Goal: Communication & Community: Answer question/provide support

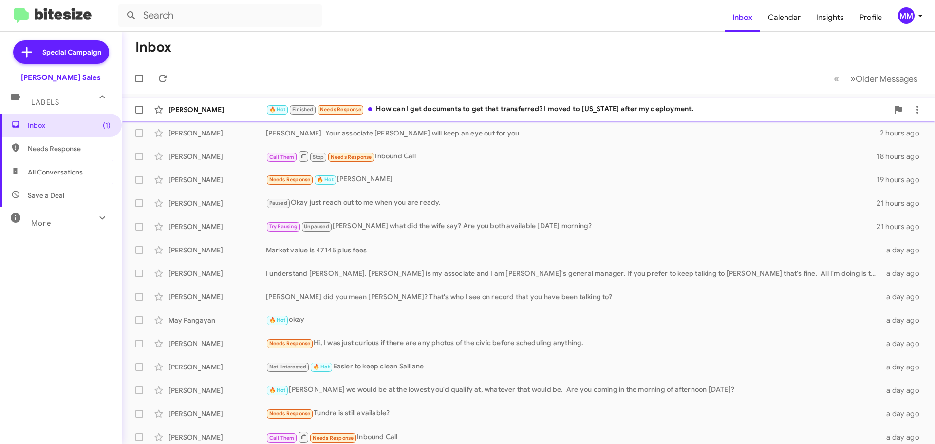
click at [404, 111] on div "🔥 Hot Finished Needs Response How can I get documents to get that transferred? …" at bounding box center [577, 109] width 623 height 11
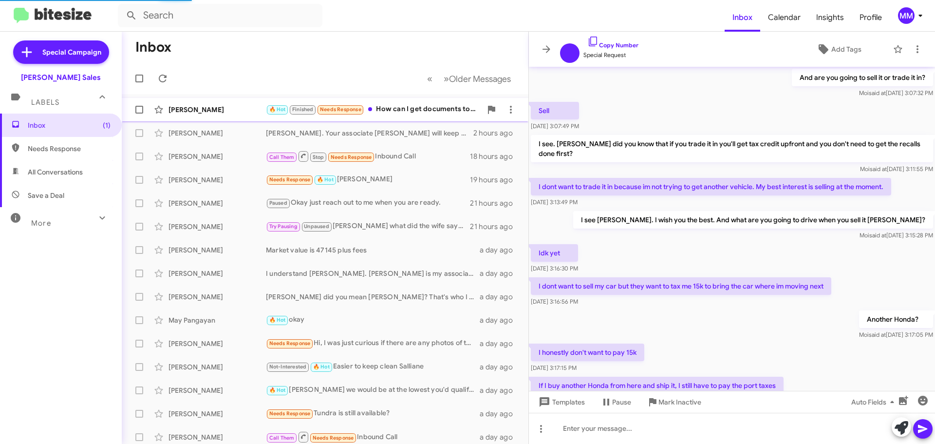
scroll to position [460, 0]
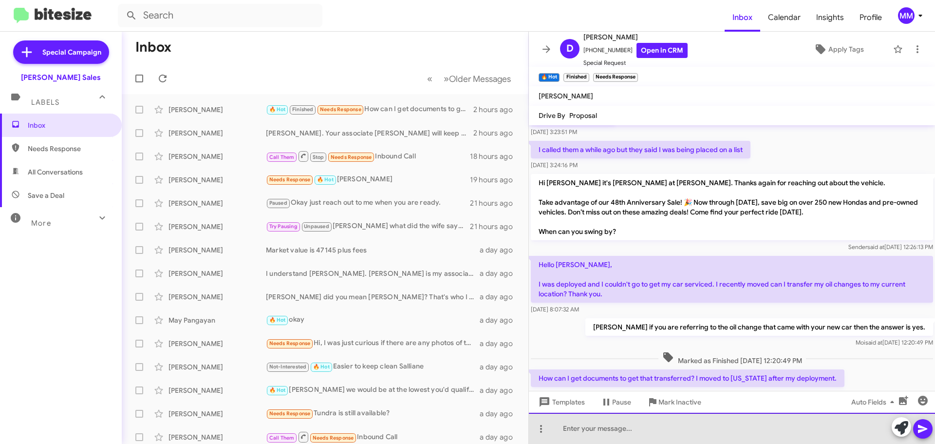
click at [594, 423] on div at bounding box center [732, 428] width 406 height 31
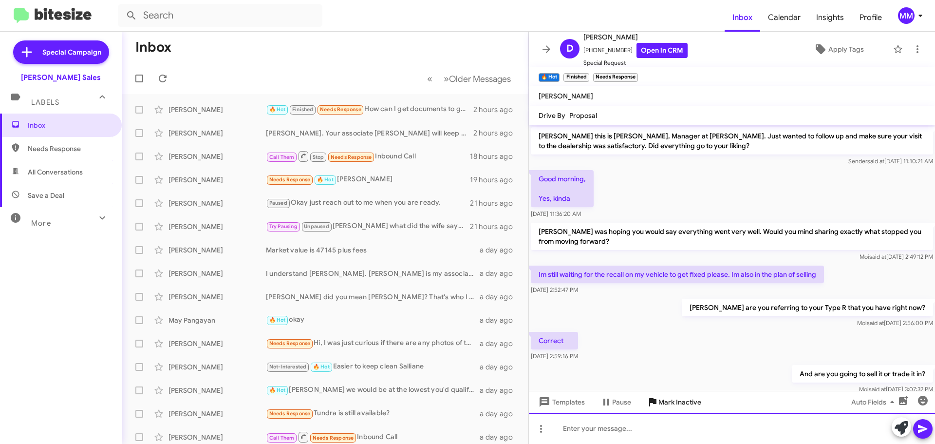
scroll to position [49, 0]
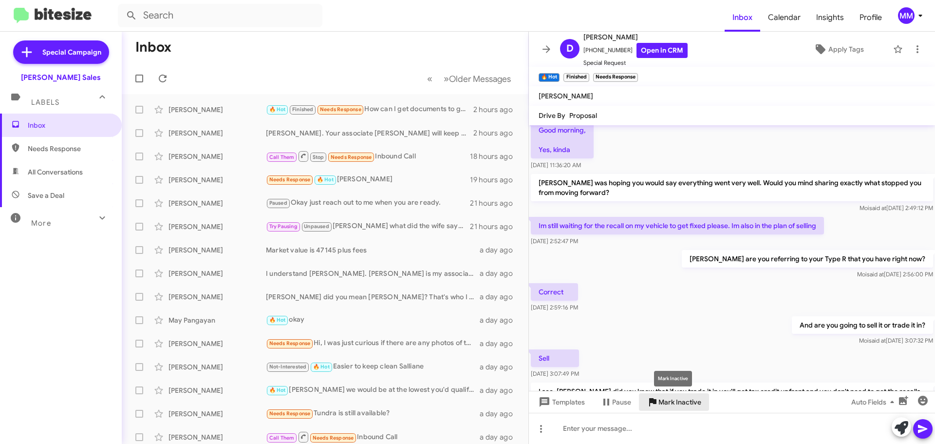
click at [670, 401] on span "Mark Inactive" at bounding box center [680, 402] width 43 height 18
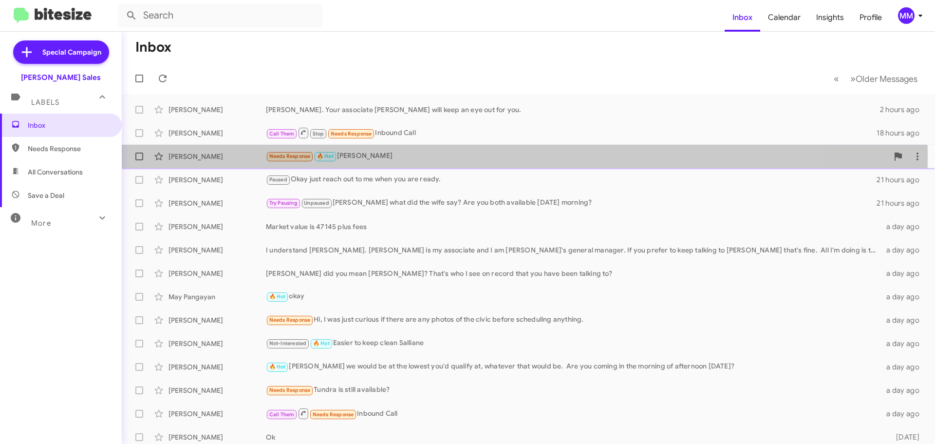
drag, startPoint x: 195, startPoint y: 155, endPoint x: 191, endPoint y: 146, distance: 10.0
click at [194, 155] on div "[PERSON_NAME]" at bounding box center [217, 157] width 97 height 10
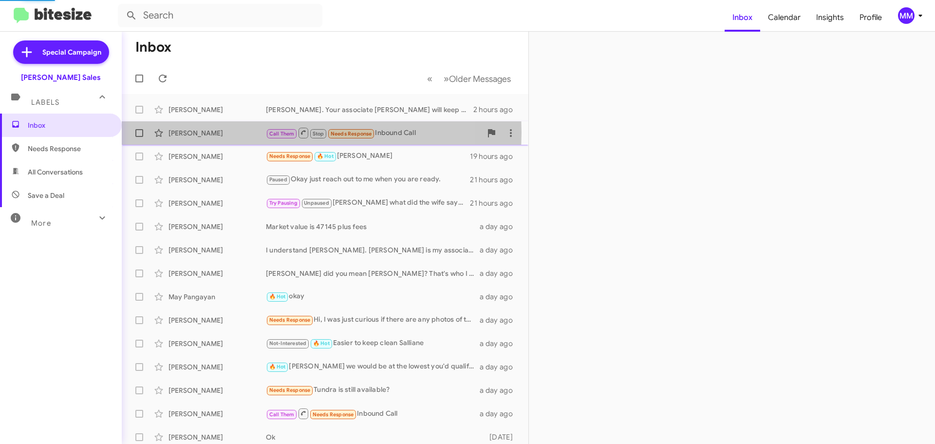
click at [189, 132] on div "[PERSON_NAME]" at bounding box center [217, 133] width 97 height 10
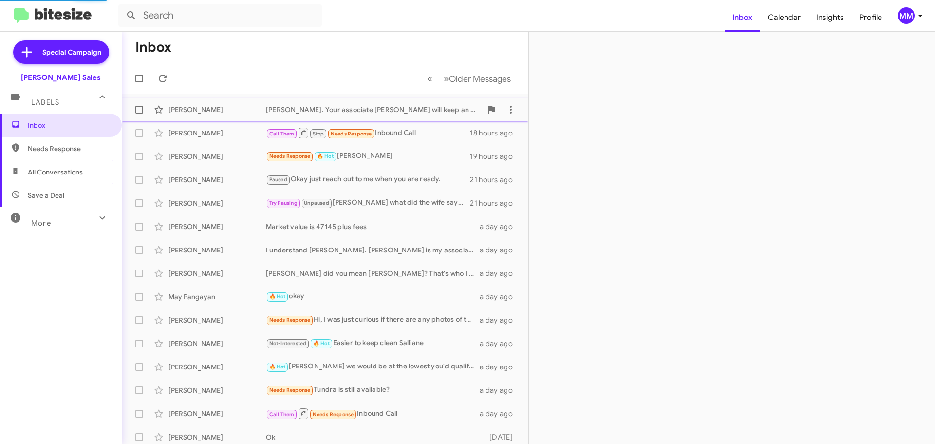
click at [196, 111] on div "[PERSON_NAME]" at bounding box center [217, 110] width 97 height 10
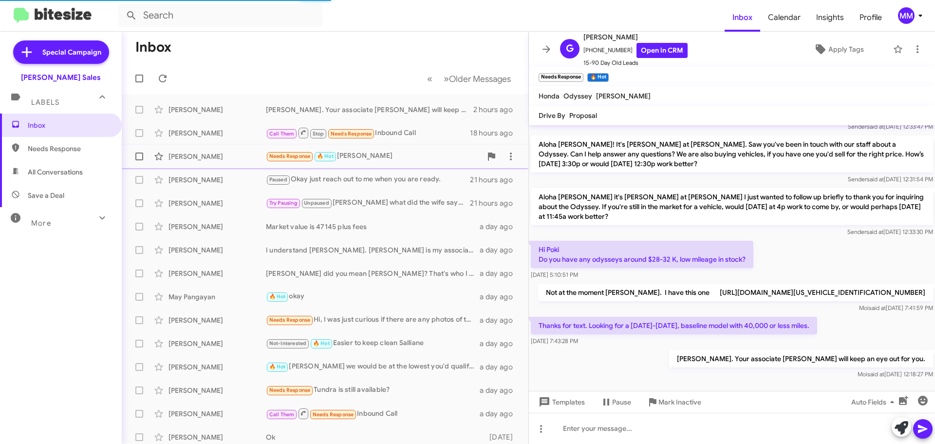
scroll to position [699, 0]
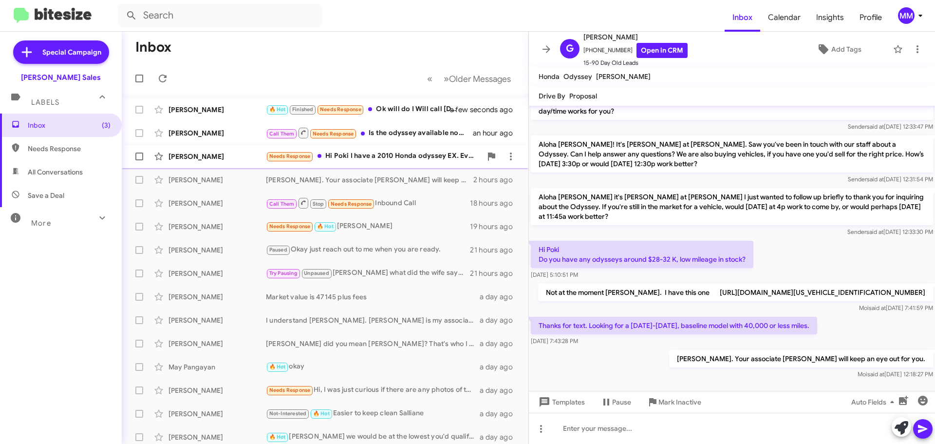
click at [357, 156] on div "Needs Response Hi Poki I have a 2010 Honda odyssey EX. Everything perfect excep…" at bounding box center [374, 156] width 216 height 11
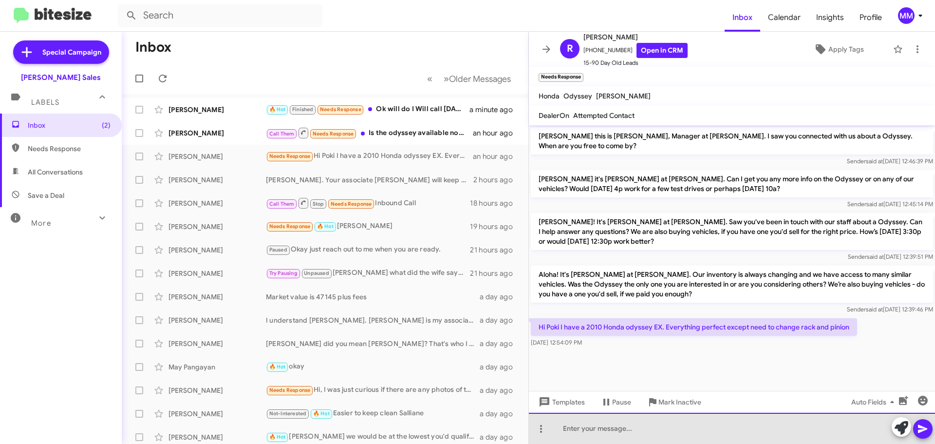
click at [606, 428] on div at bounding box center [732, 428] width 406 height 31
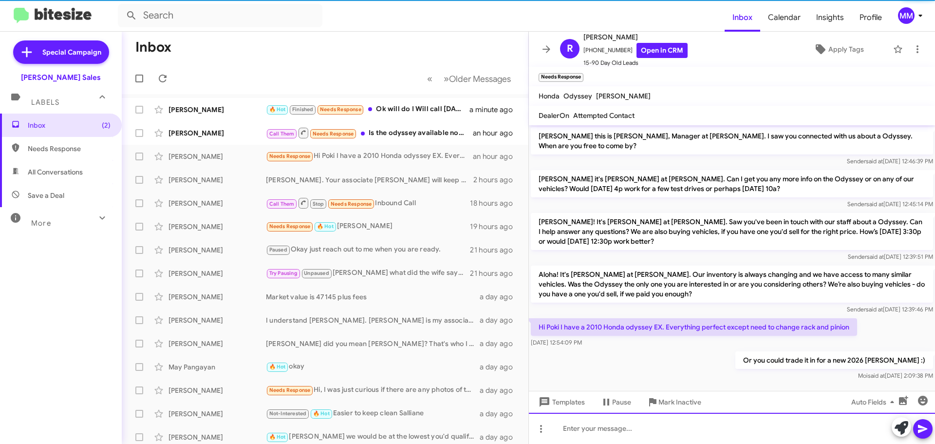
scroll to position [6, 0]
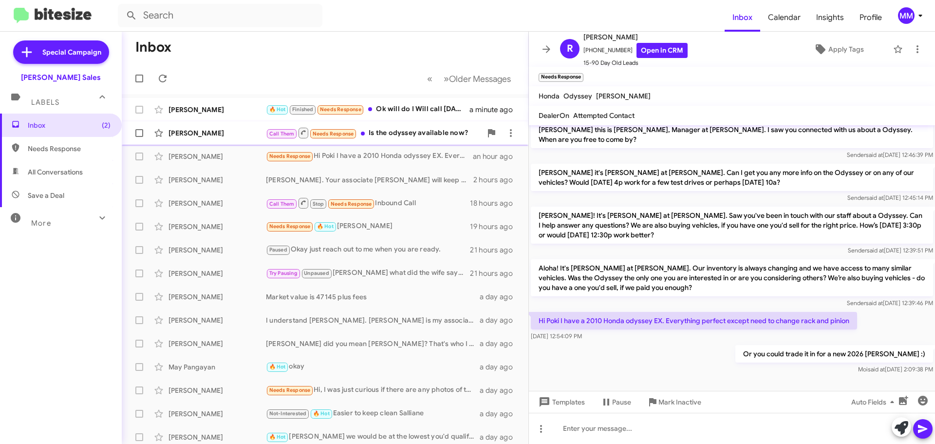
click at [377, 135] on div "Call Them Needs Response Is the odyssey available now?" at bounding box center [374, 133] width 216 height 12
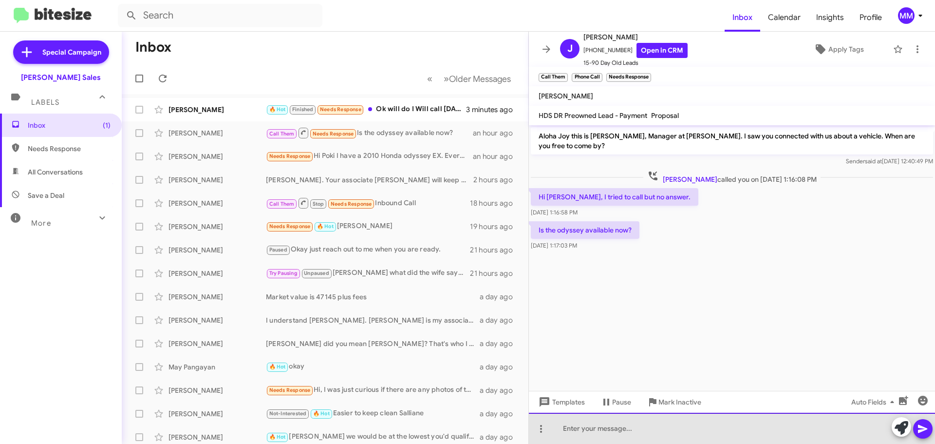
click at [570, 427] on div at bounding box center [732, 428] width 406 height 31
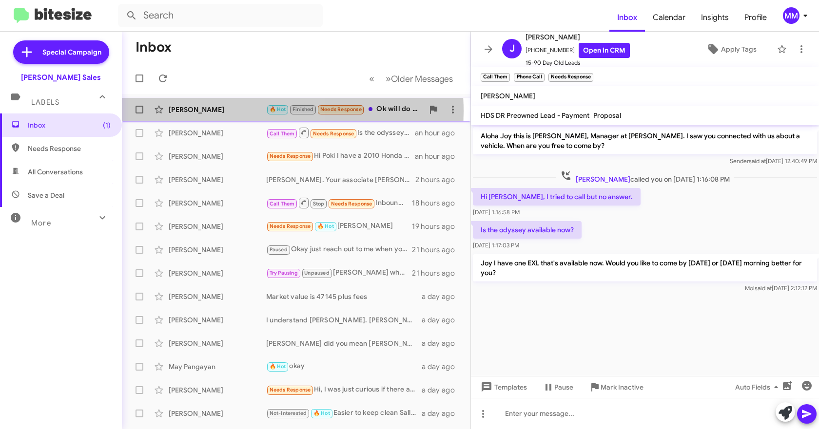
click at [208, 112] on div "[PERSON_NAME]" at bounding box center [217, 110] width 97 height 10
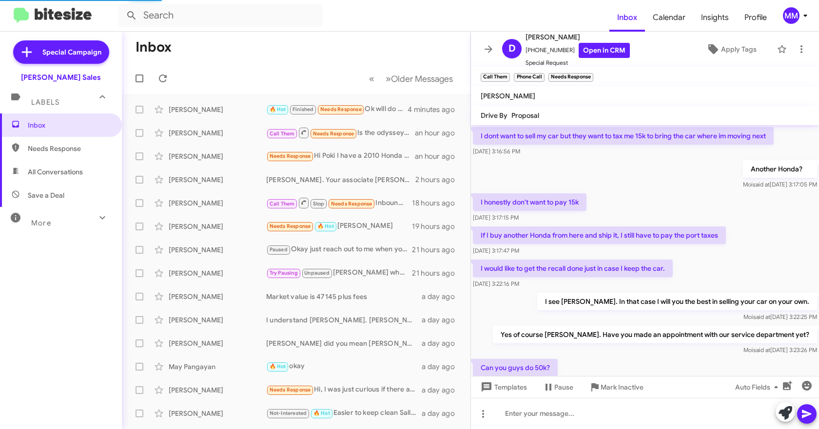
scroll to position [507, 0]
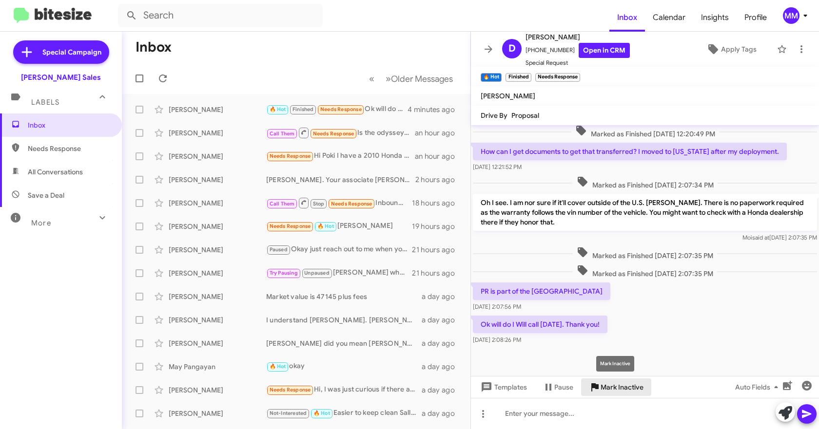
click at [607, 389] on span "Mark Inactive" at bounding box center [621, 388] width 43 height 18
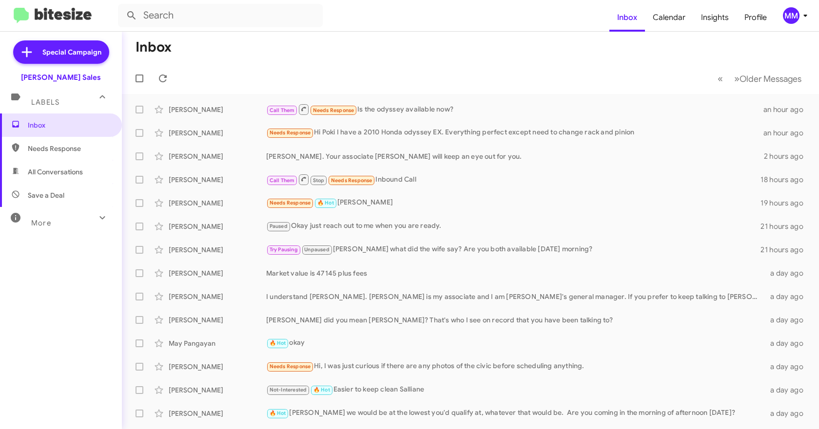
click at [57, 170] on span "All Conversations" at bounding box center [55, 172] width 55 height 10
type input "in:all-conversations"
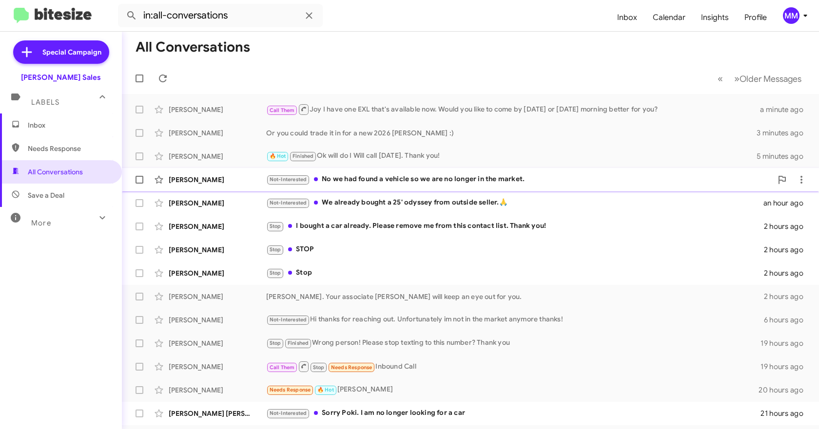
click at [379, 179] on div "Not-Interested No we had found a vehicle so we are no longer in the market." at bounding box center [519, 179] width 506 height 11
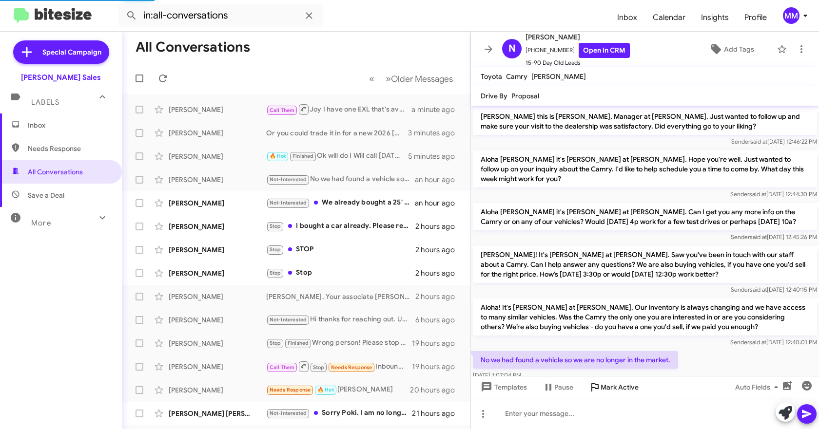
scroll to position [2, 0]
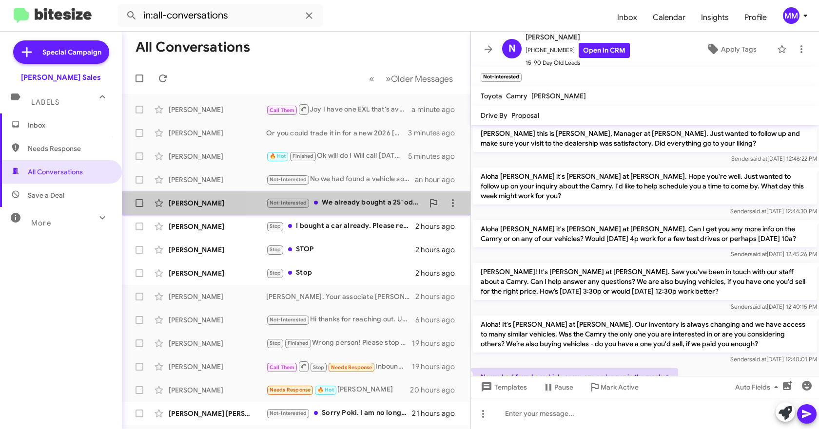
click at [341, 203] on div "Not-Interested We already bought a 25' odyssey from outside seller.🙏" at bounding box center [344, 202] width 157 height 11
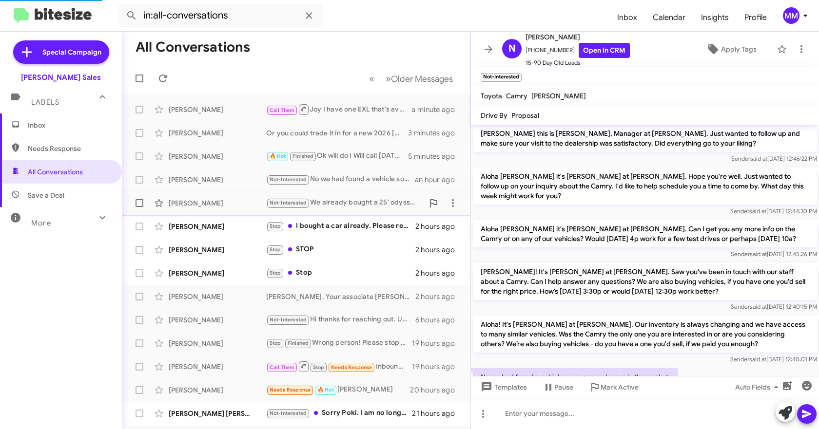
scroll to position [6, 0]
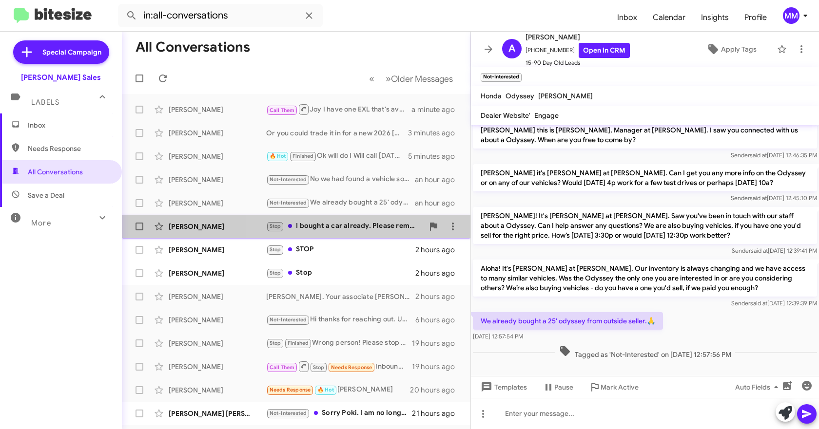
click at [333, 227] on div "Stop I bought a car already. Please remove me from this contact list. Thank you!" at bounding box center [344, 226] width 157 height 11
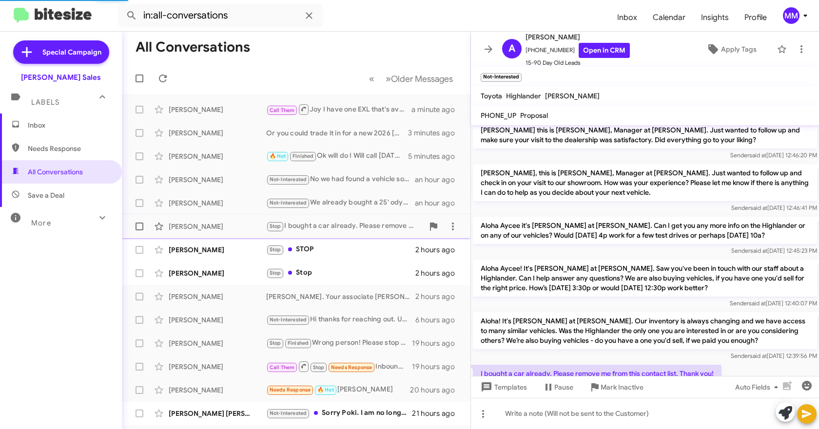
scroll to position [40, 0]
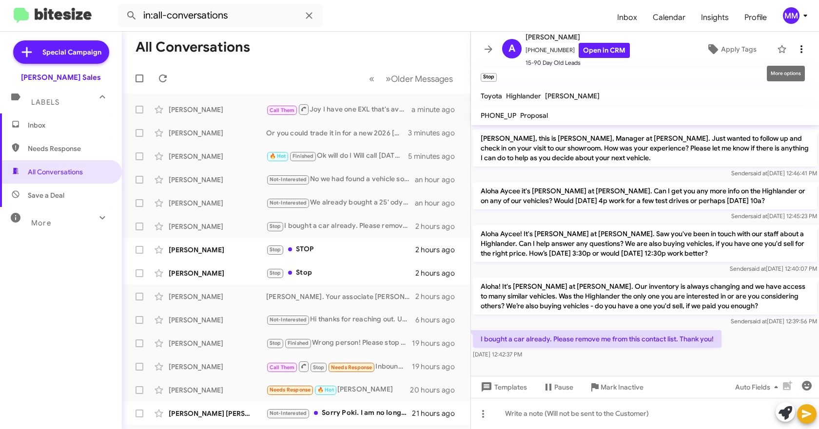
click at [795, 48] on icon at bounding box center [801, 49] width 12 height 12
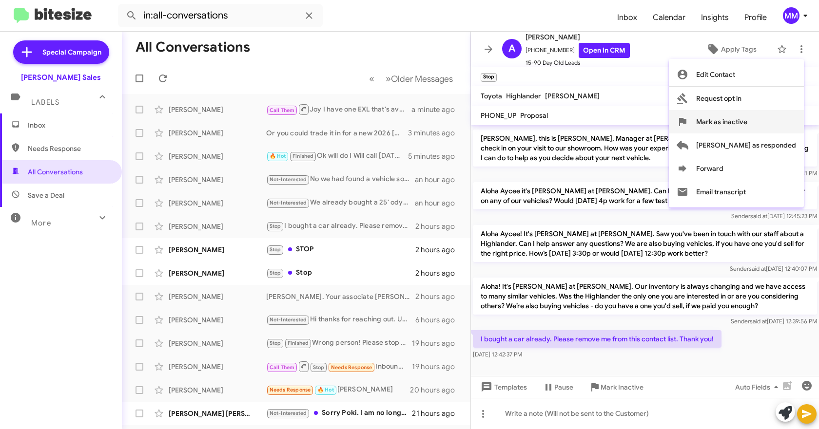
click at [747, 124] on span "Mark as inactive" at bounding box center [721, 121] width 51 height 23
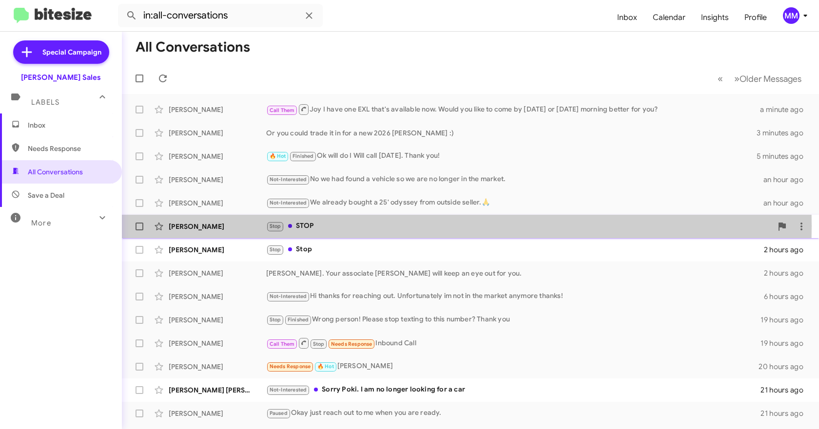
click at [249, 226] on div "[PERSON_NAME]" at bounding box center [217, 227] width 97 height 10
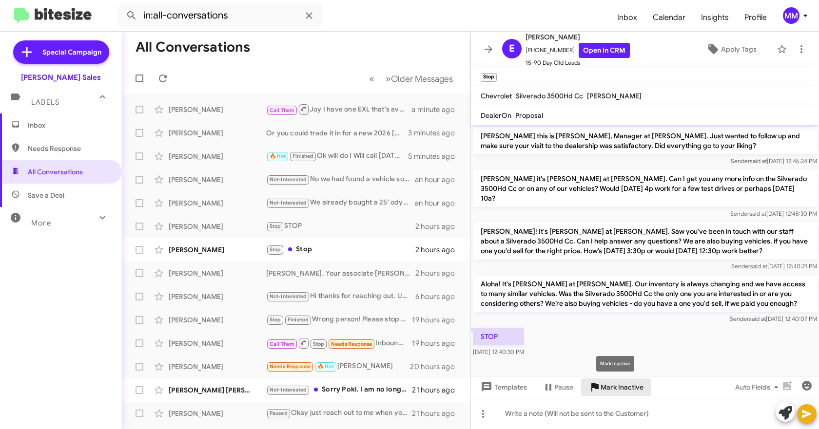
click at [613, 389] on span "Mark Inactive" at bounding box center [621, 388] width 43 height 18
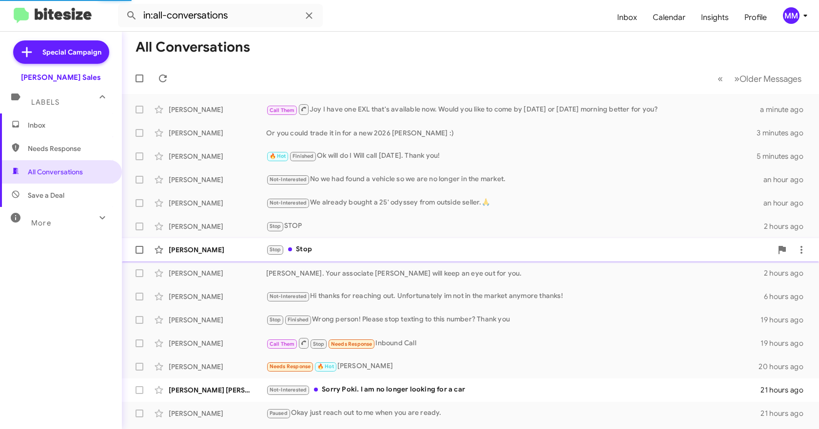
click at [229, 268] on div "[PERSON_NAME]" at bounding box center [217, 273] width 97 height 10
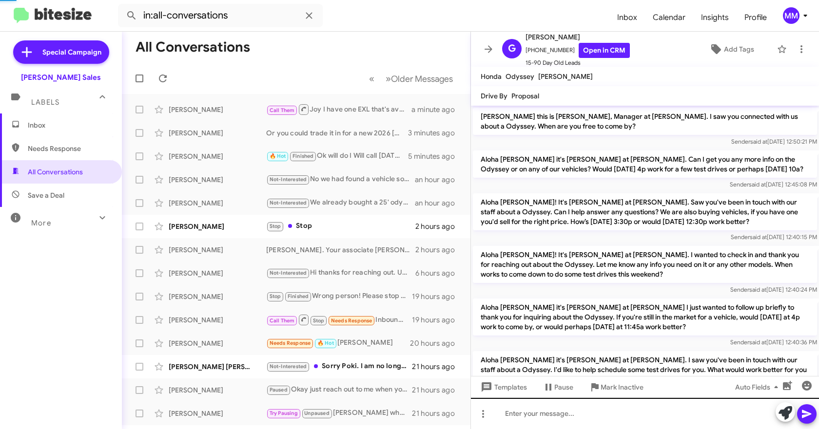
scroll to position [772, 0]
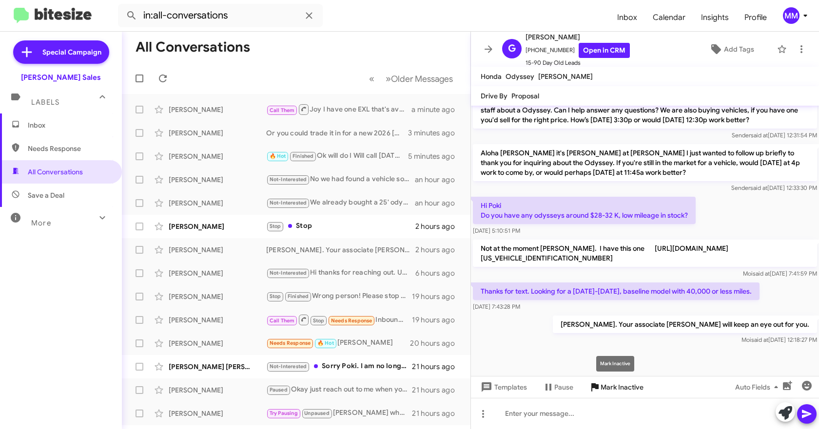
click at [598, 388] on icon at bounding box center [594, 387] width 7 height 8
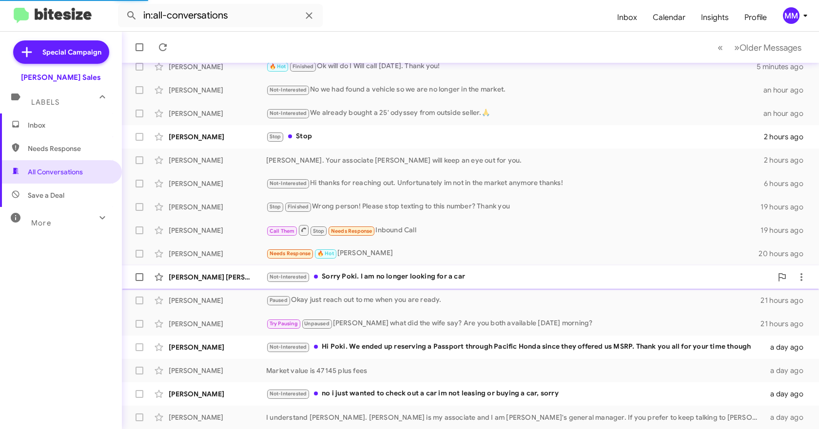
scroll to position [66, 0]
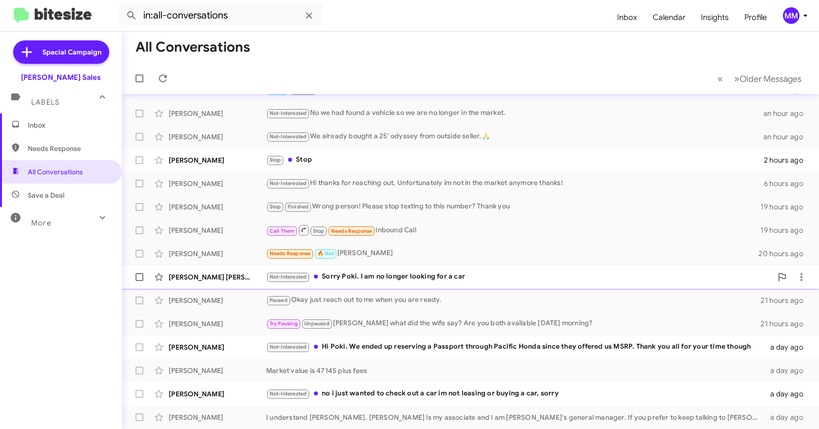
click at [350, 276] on div "Not-Interested Sorry [PERSON_NAME]. I am no longer looking for a car" at bounding box center [519, 276] width 506 height 11
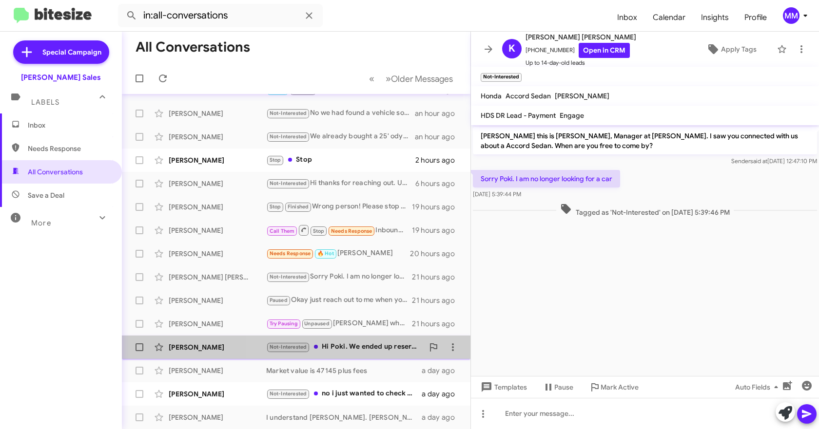
click at [368, 344] on div "Not-Interested Hi [PERSON_NAME]. We ended up reserving a Passport through Pacif…" at bounding box center [344, 347] width 157 height 11
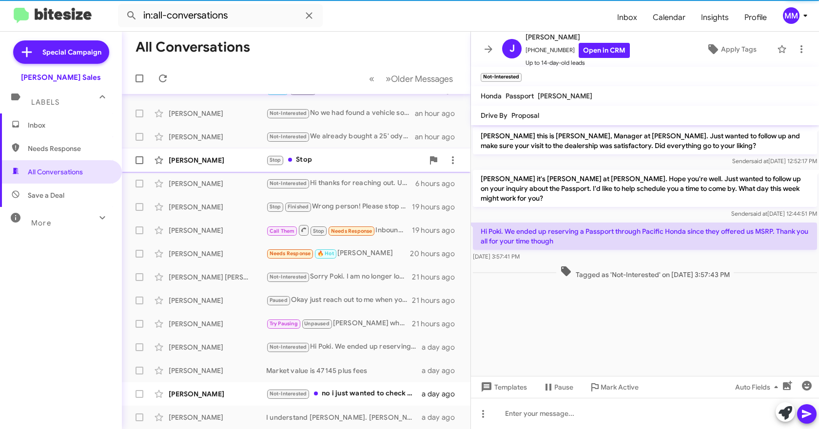
click at [302, 158] on div "Stop Stop" at bounding box center [344, 159] width 157 height 11
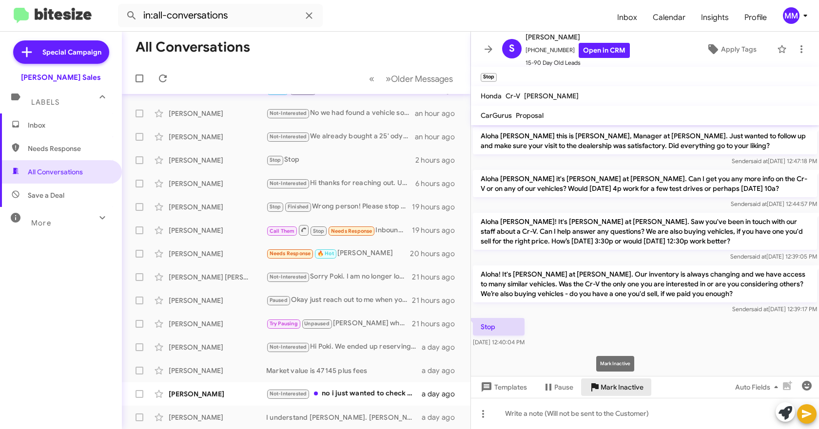
click at [603, 390] on span "Mark Inactive" at bounding box center [621, 388] width 43 height 18
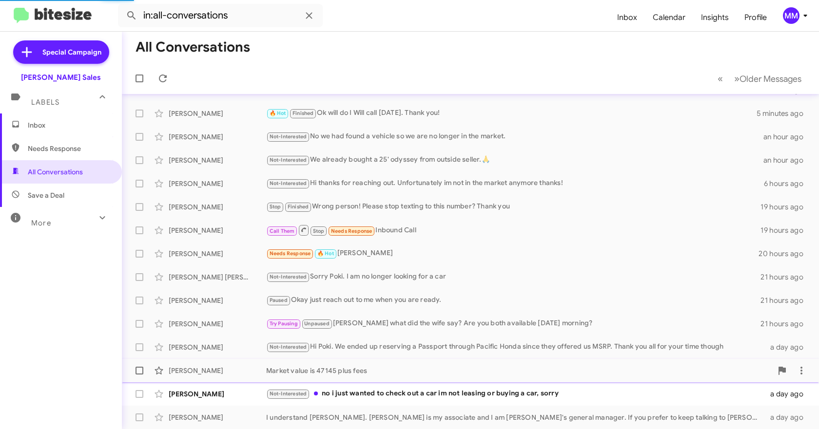
scroll to position [43, 0]
click at [360, 393] on div "Not-Interested no i just wanted to check out a car im not leasing or buying a c…" at bounding box center [519, 393] width 506 height 11
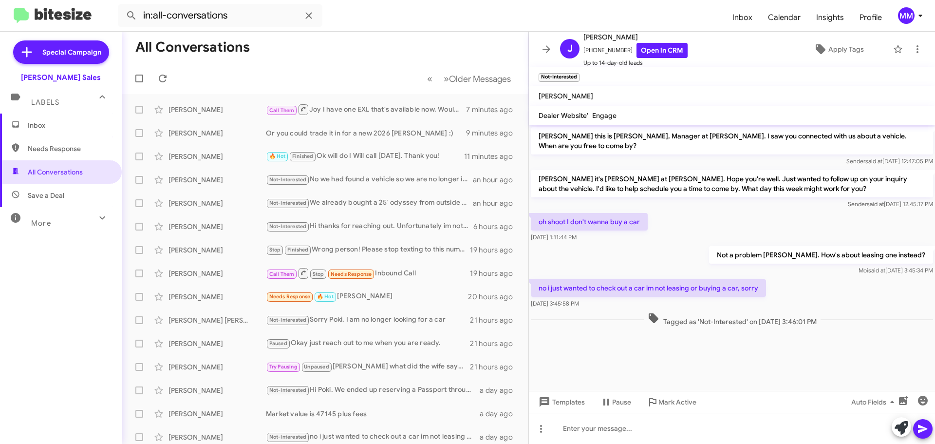
drag, startPoint x: 38, startPoint y: 121, endPoint x: 42, endPoint y: 127, distance: 7.7
click at [38, 121] on span "Inbox" at bounding box center [69, 125] width 83 height 10
